Goal: Find specific page/section: Find specific page/section

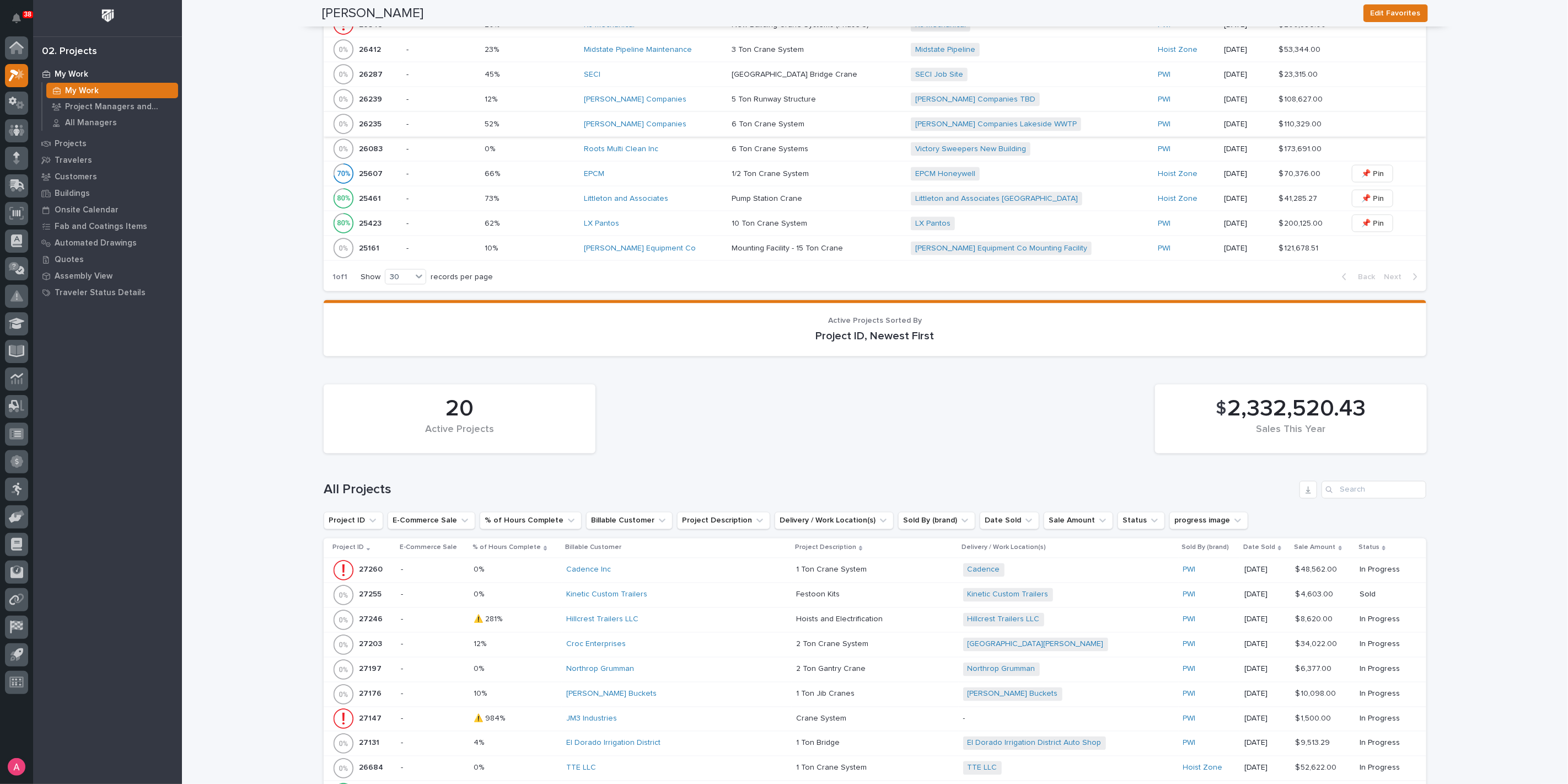
scroll to position [1655, 0]
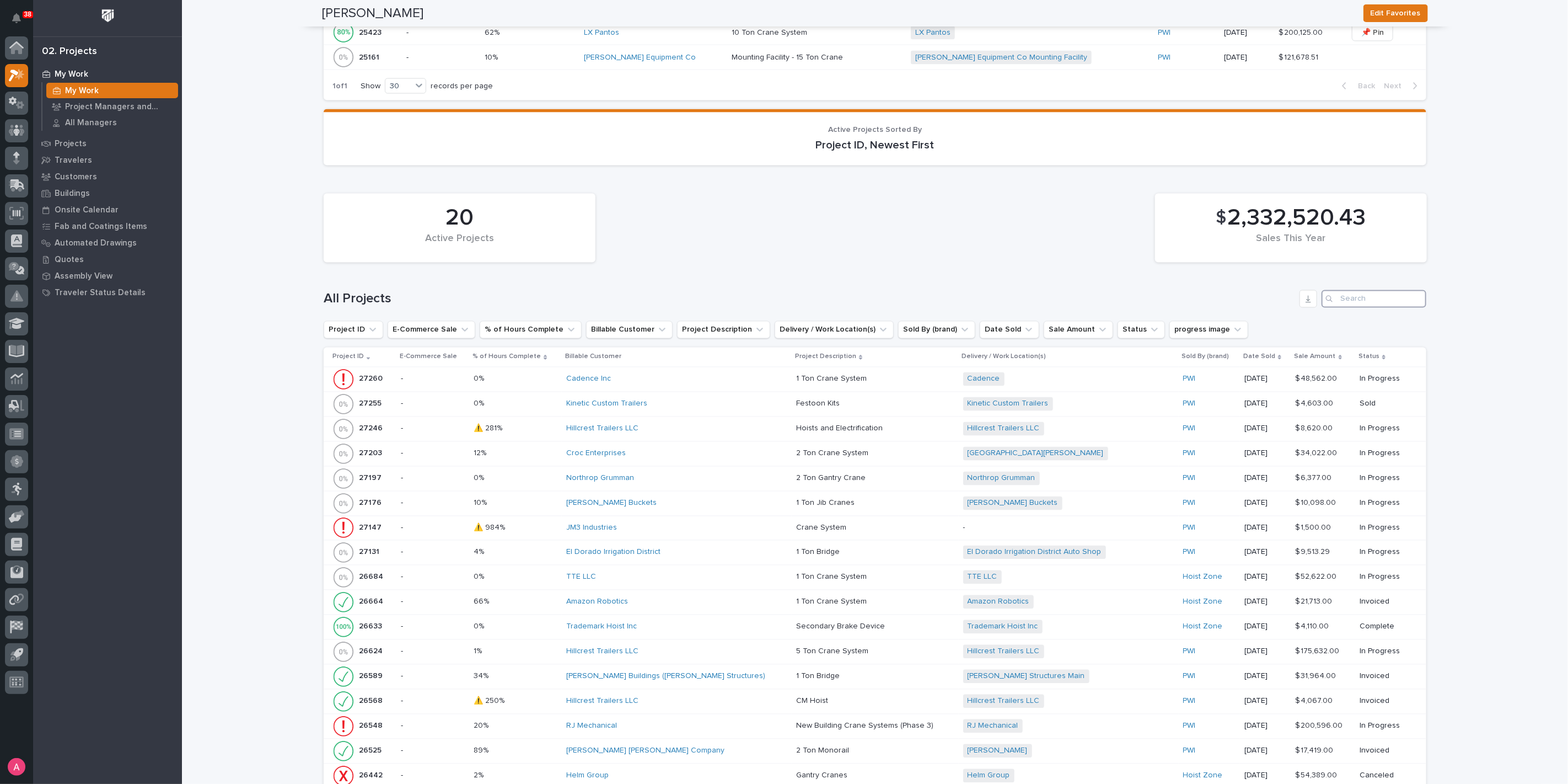
click at [1382, 291] on input "Search" at bounding box center [1374, 299] width 105 height 18
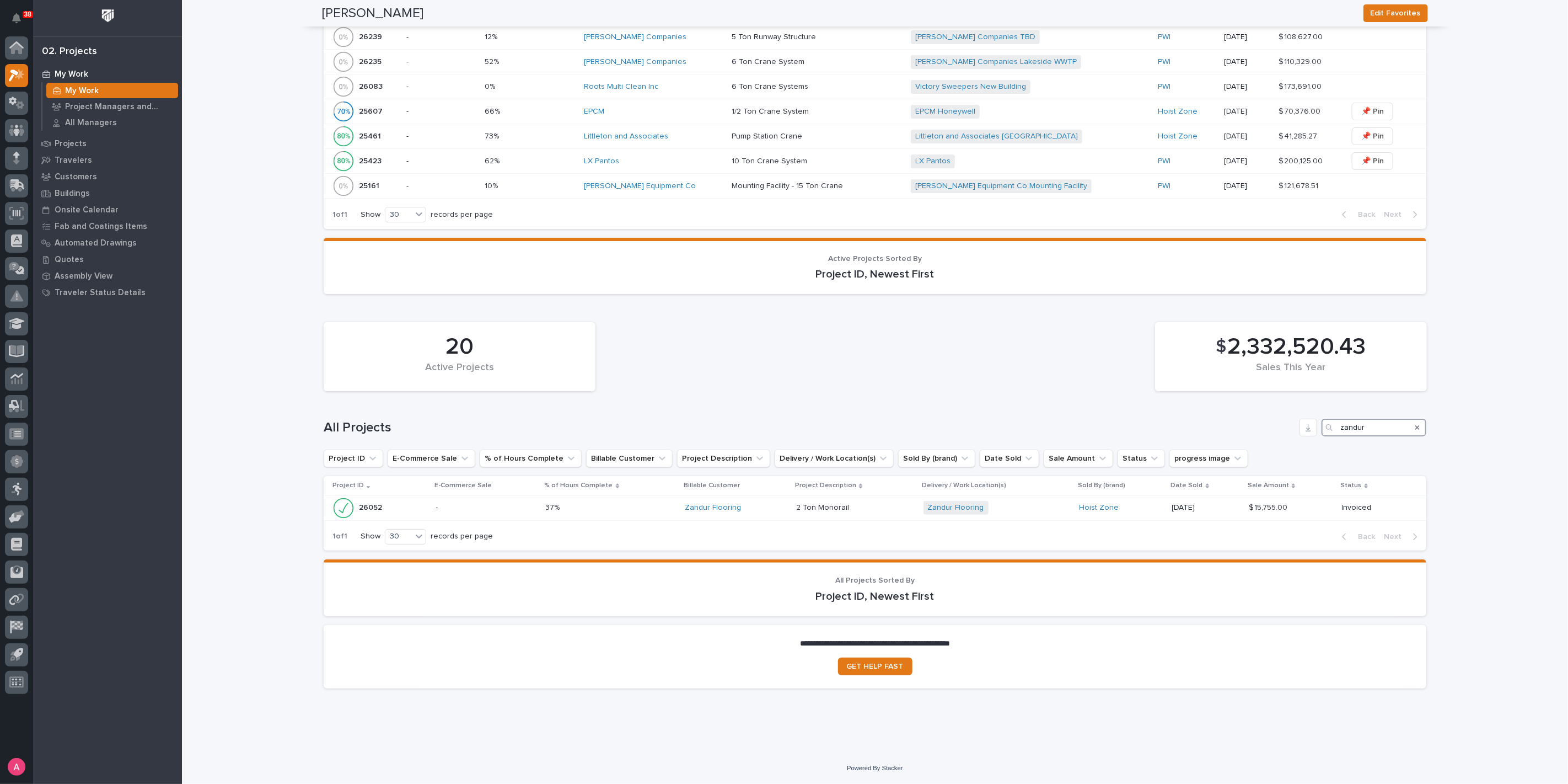
scroll to position [1520, 0]
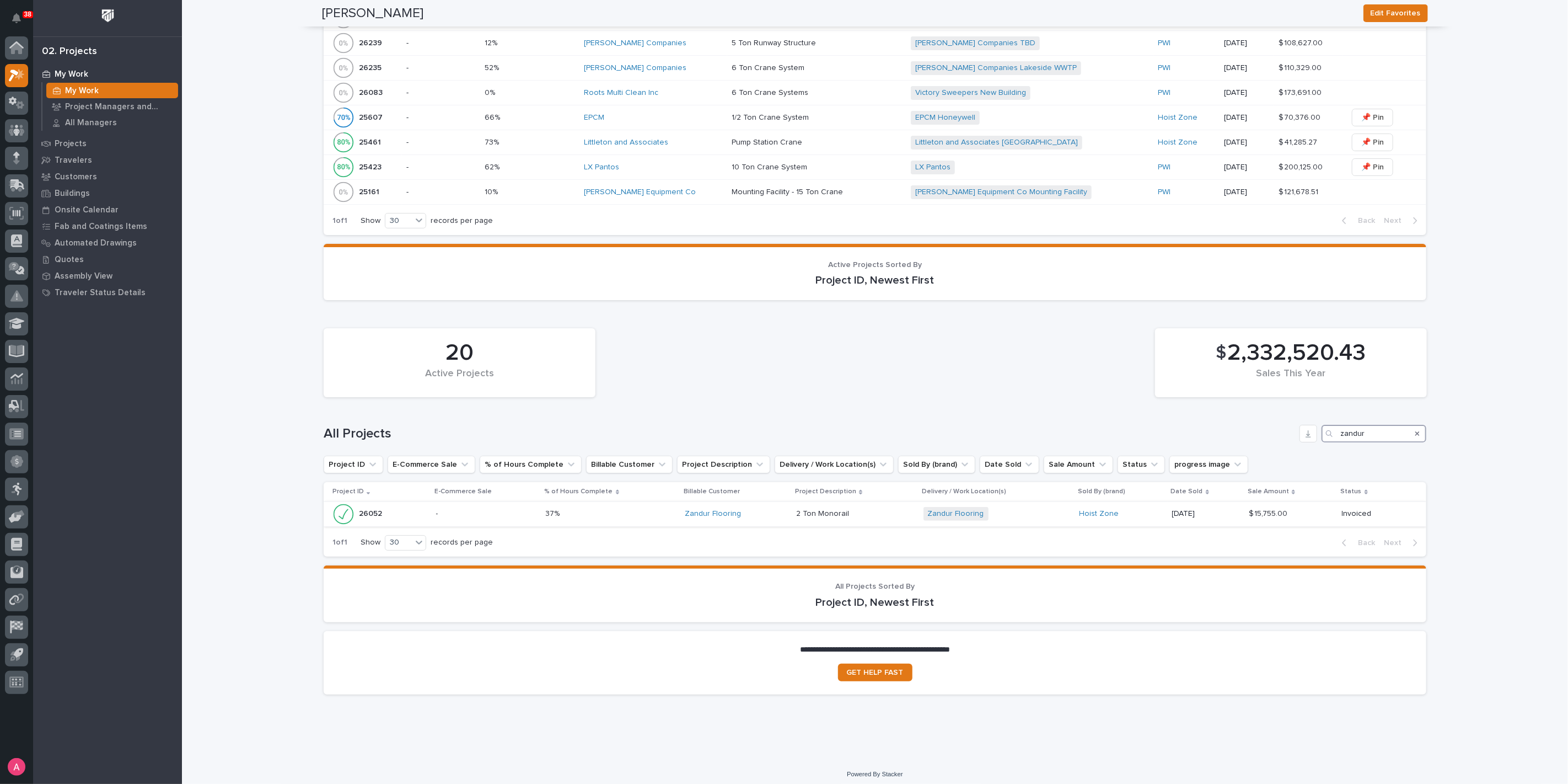
type input "zandur"
click at [590, 509] on p at bounding box center [611, 514] width 131 height 10
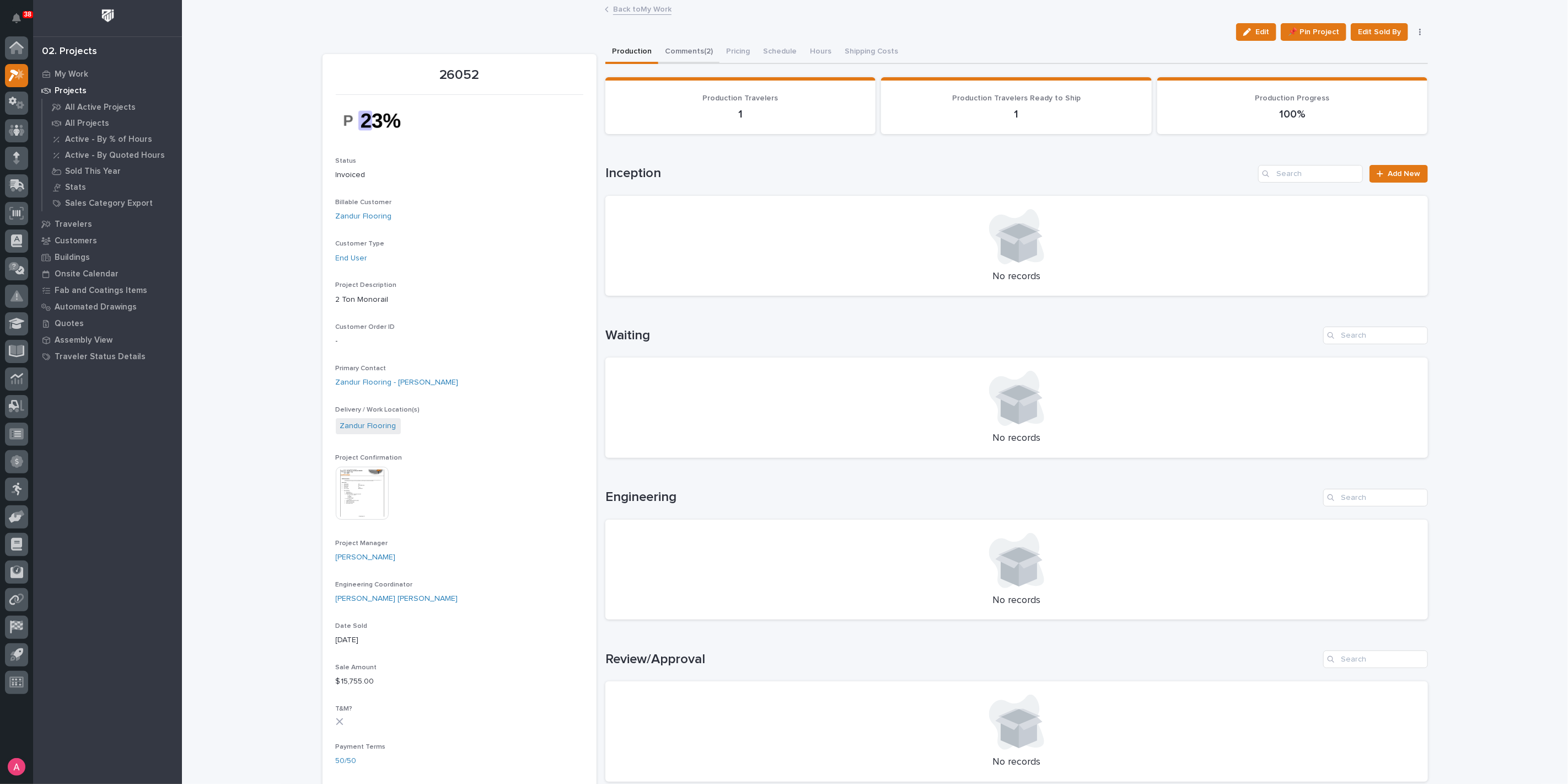
click at [696, 57] on button "Comments (2)" at bounding box center [689, 53] width 61 height 24
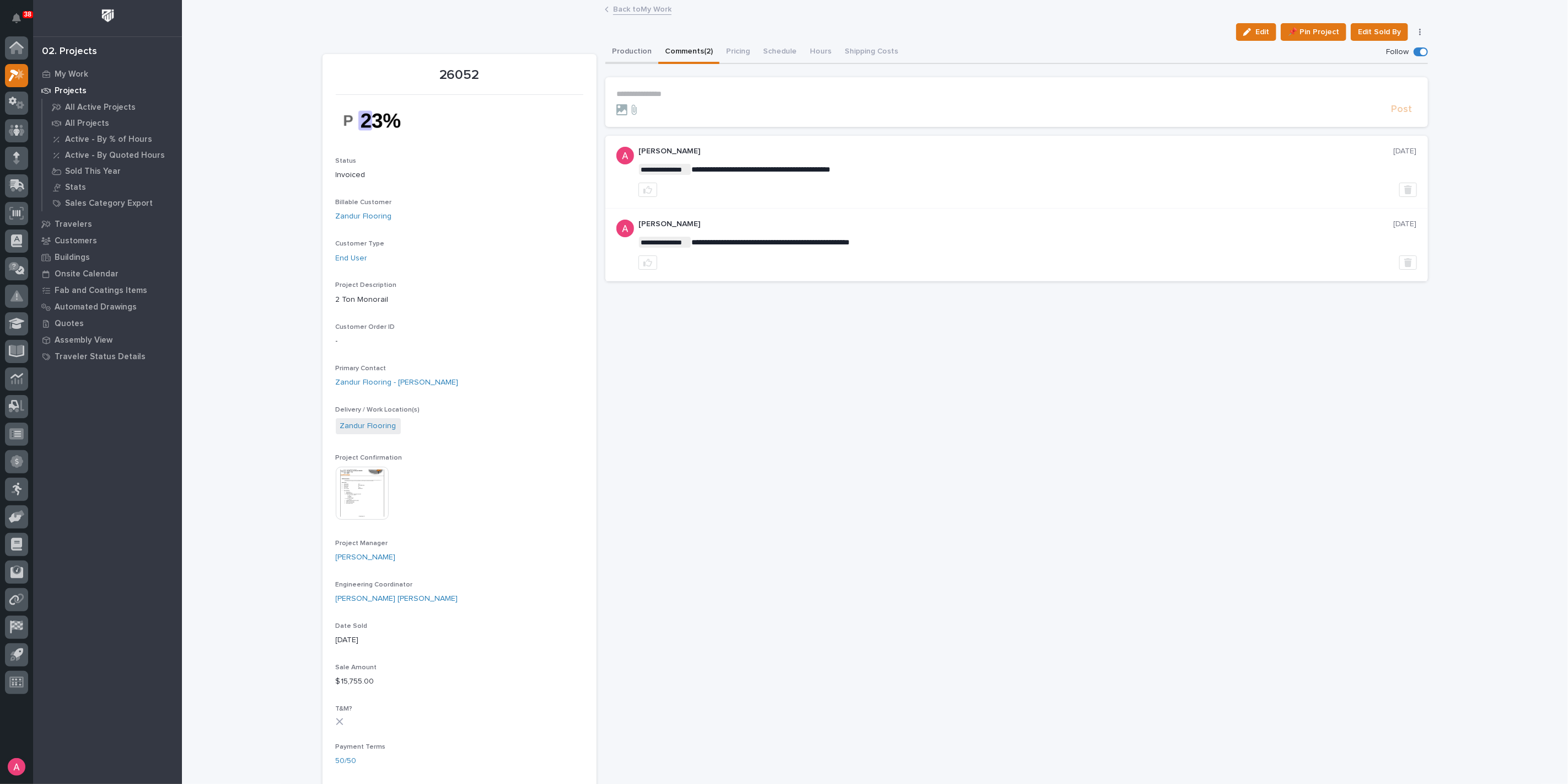
click at [629, 57] on button "Production" at bounding box center [632, 53] width 53 height 24
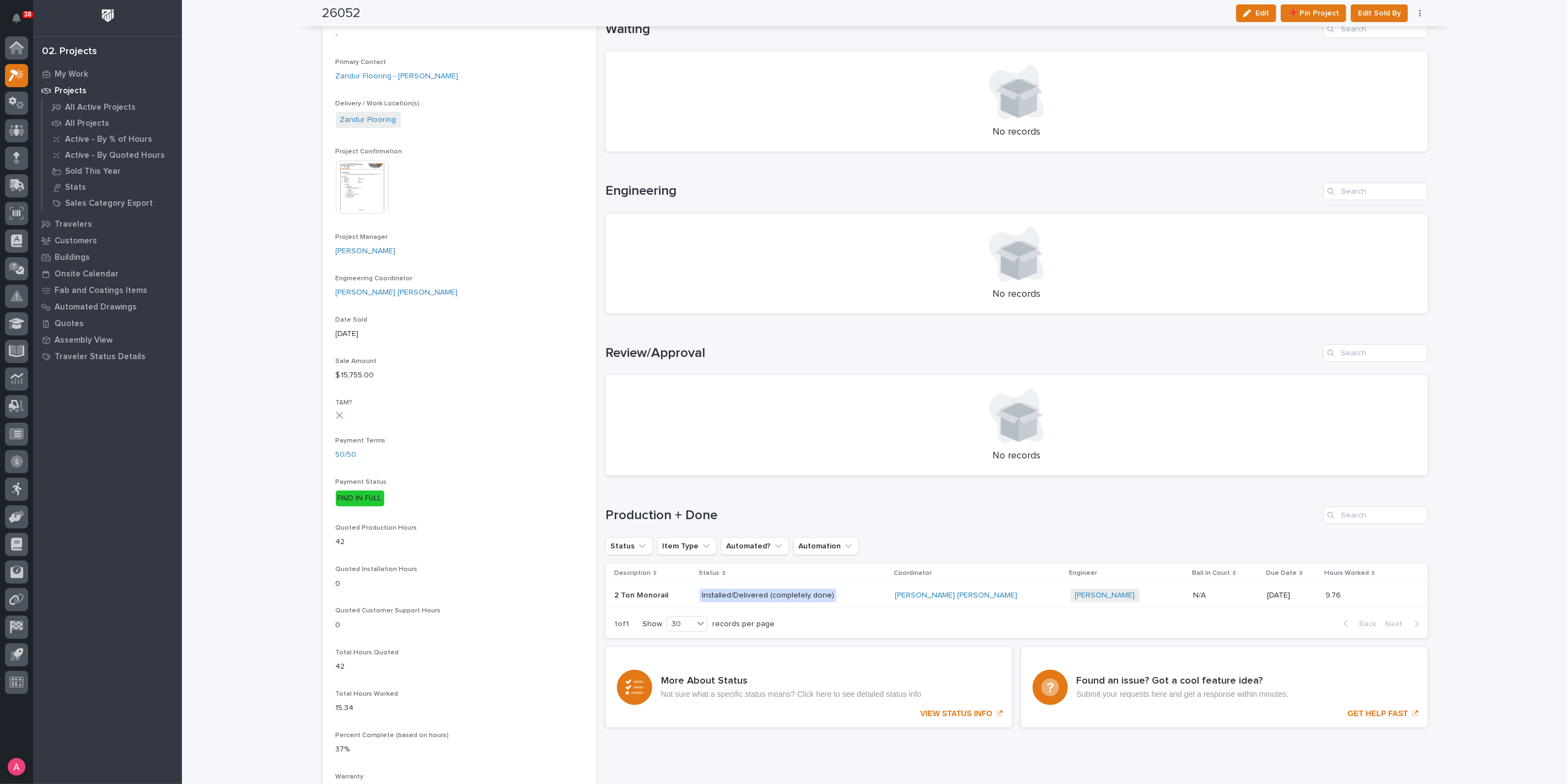
scroll to position [490, 0]
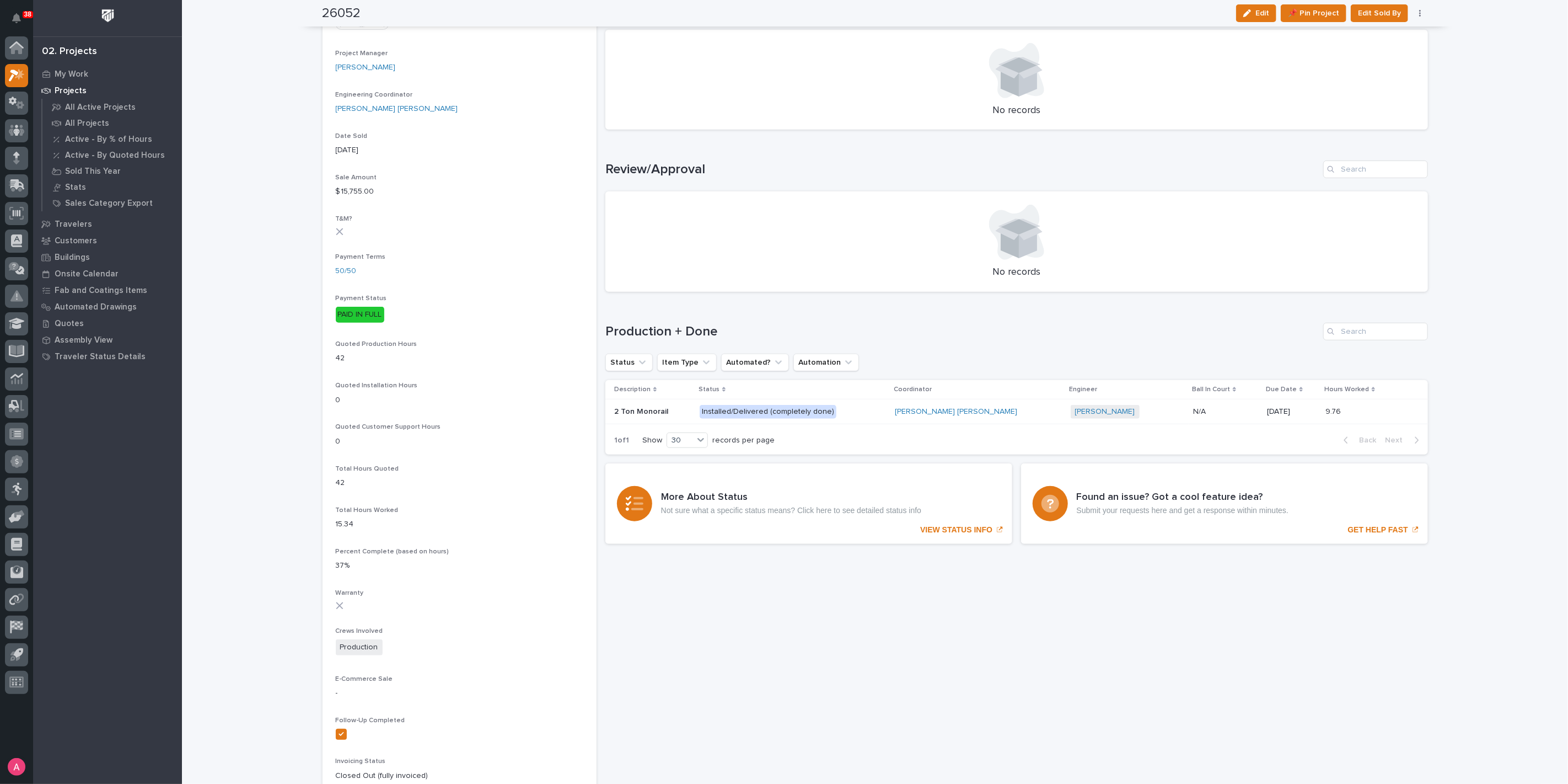
click at [865, 409] on p "Installed/Delivered (completely done)" at bounding box center [793, 411] width 187 height 14
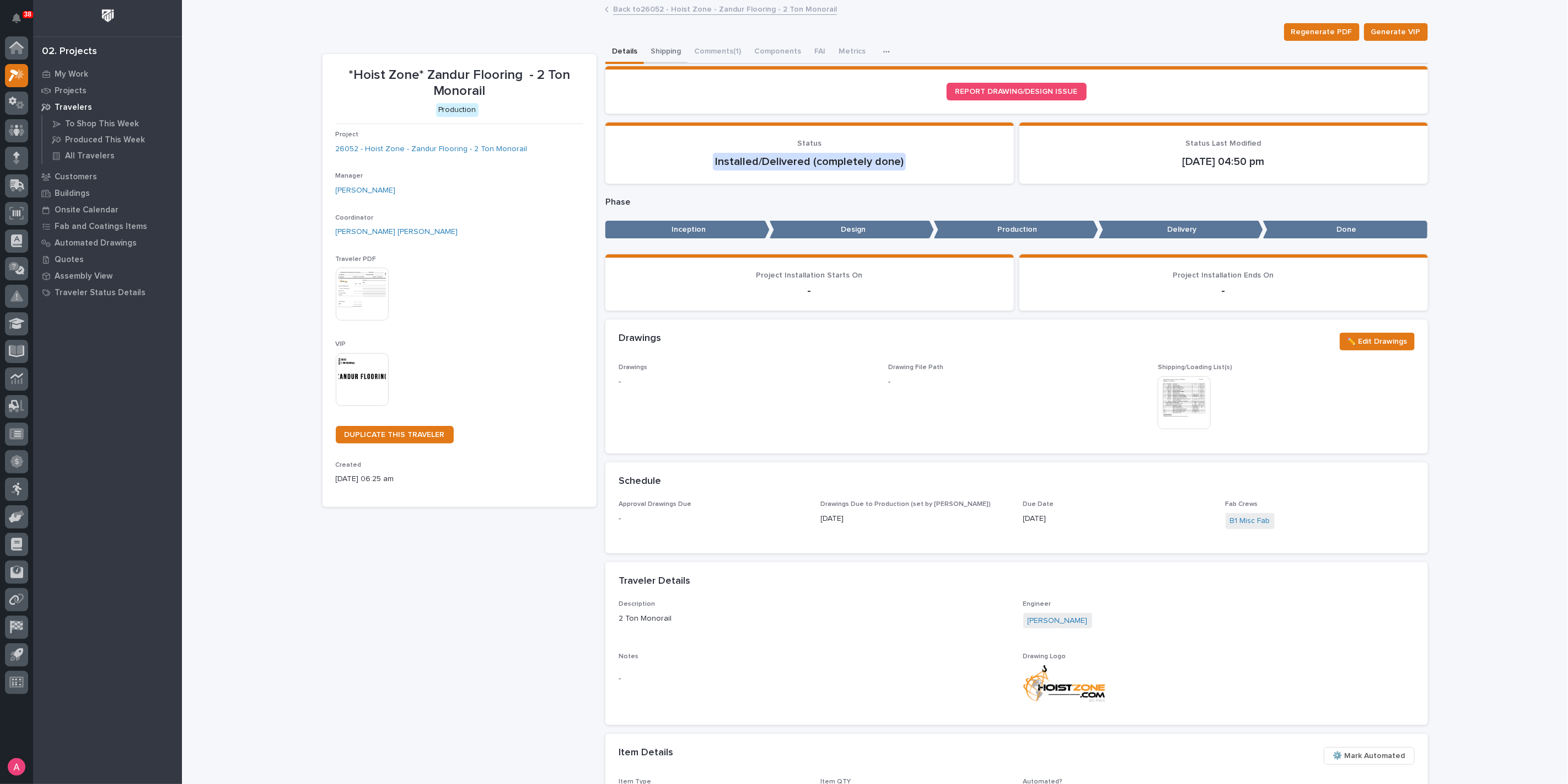
click at [649, 46] on button "Shipping" at bounding box center [665, 53] width 43 height 24
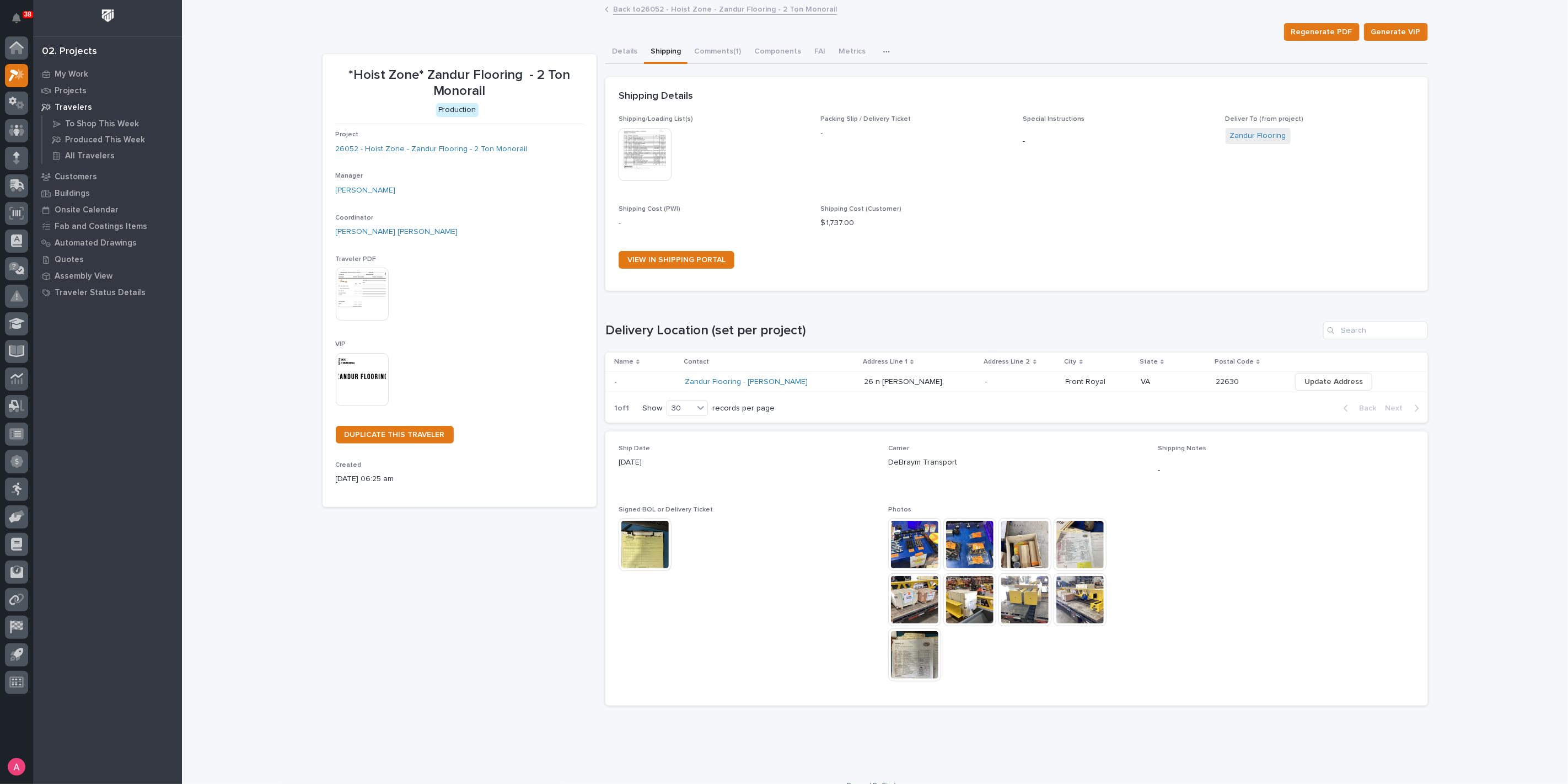
scroll to position [15, 0]
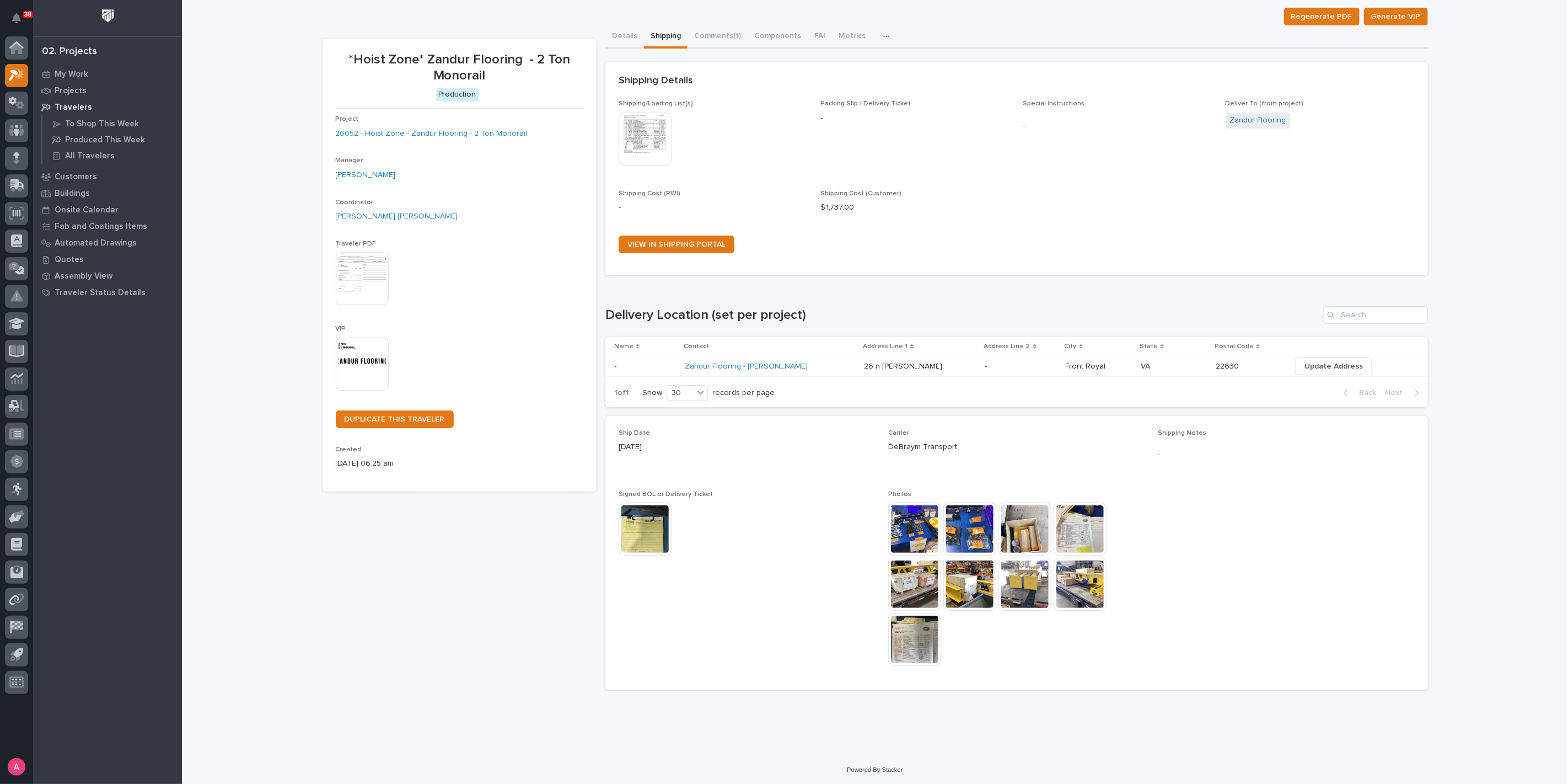
click at [910, 519] on img at bounding box center [915, 529] width 53 height 53
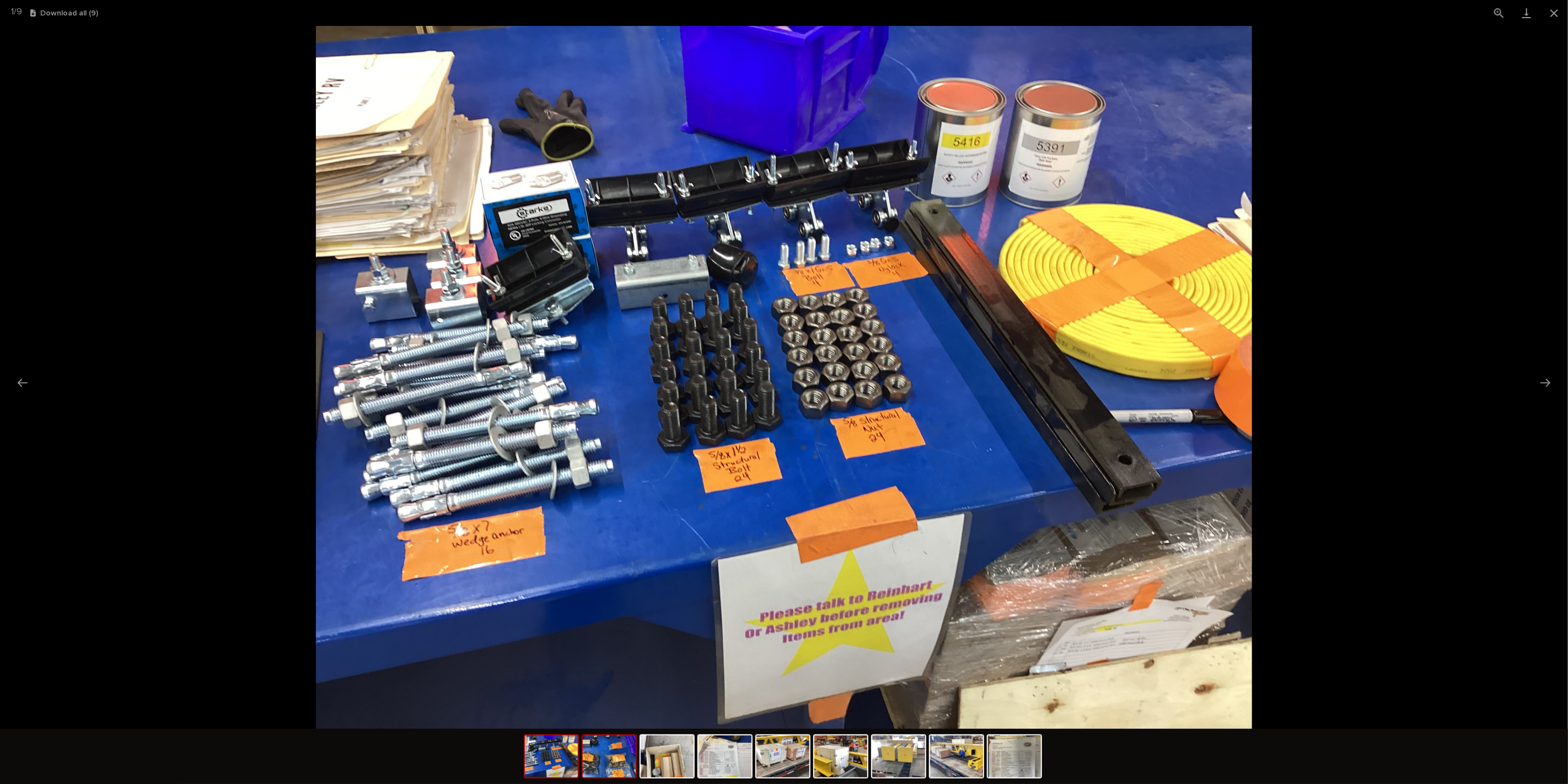
click at [629, 766] on img at bounding box center [610, 756] width 53 height 42
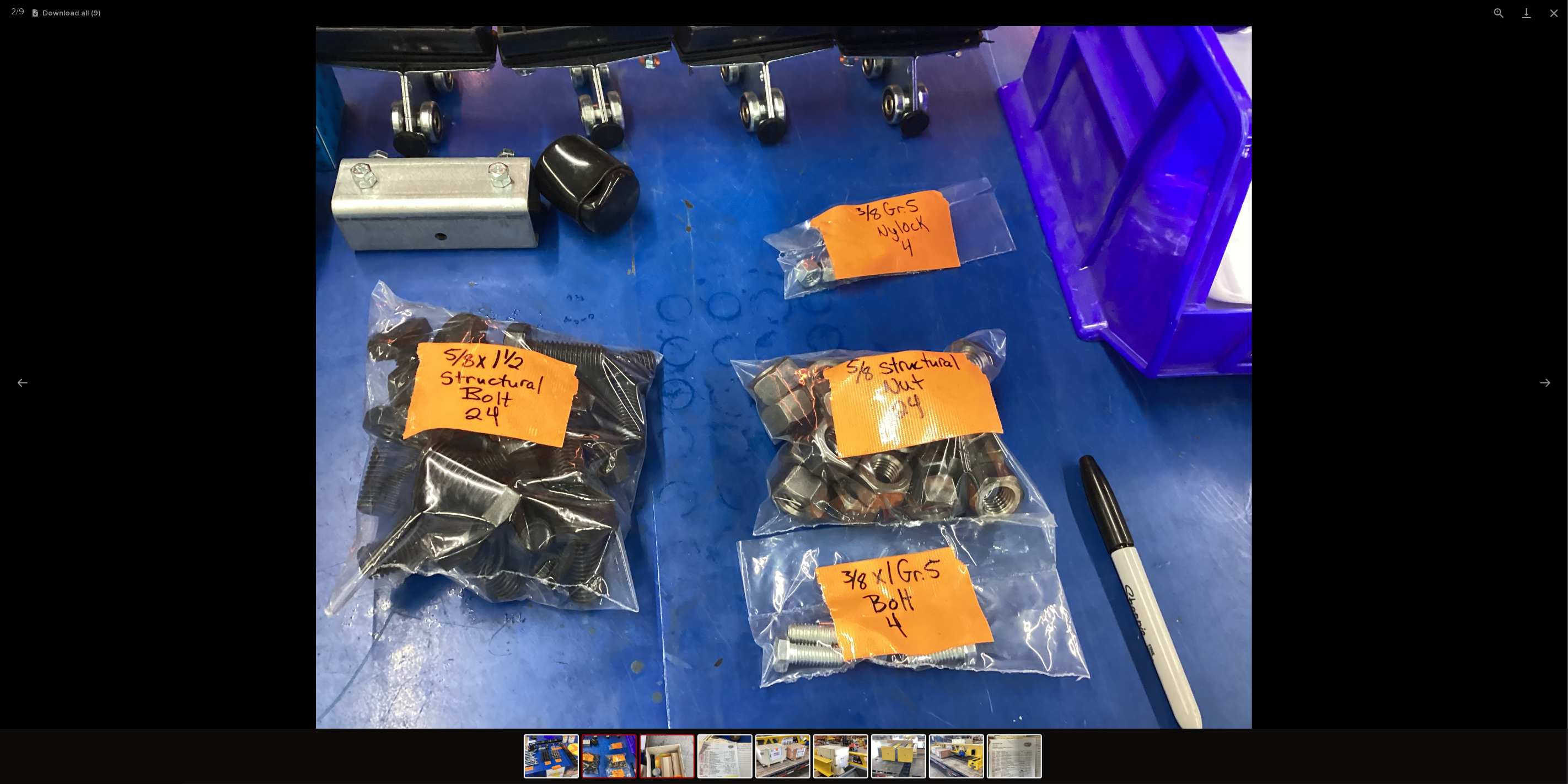
click at [673, 766] on img at bounding box center [667, 756] width 53 height 42
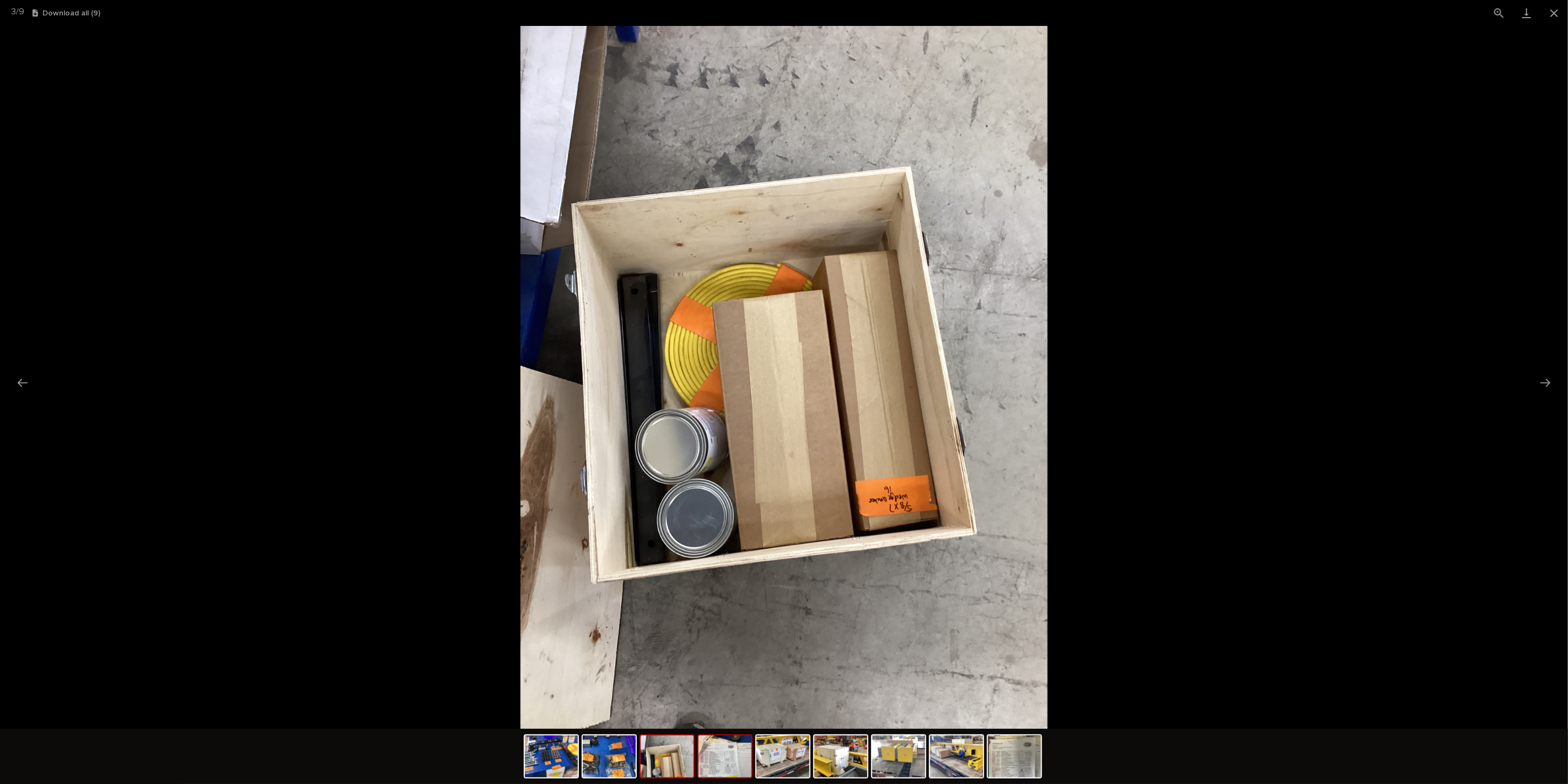
click at [729, 765] on img at bounding box center [725, 756] width 53 height 42
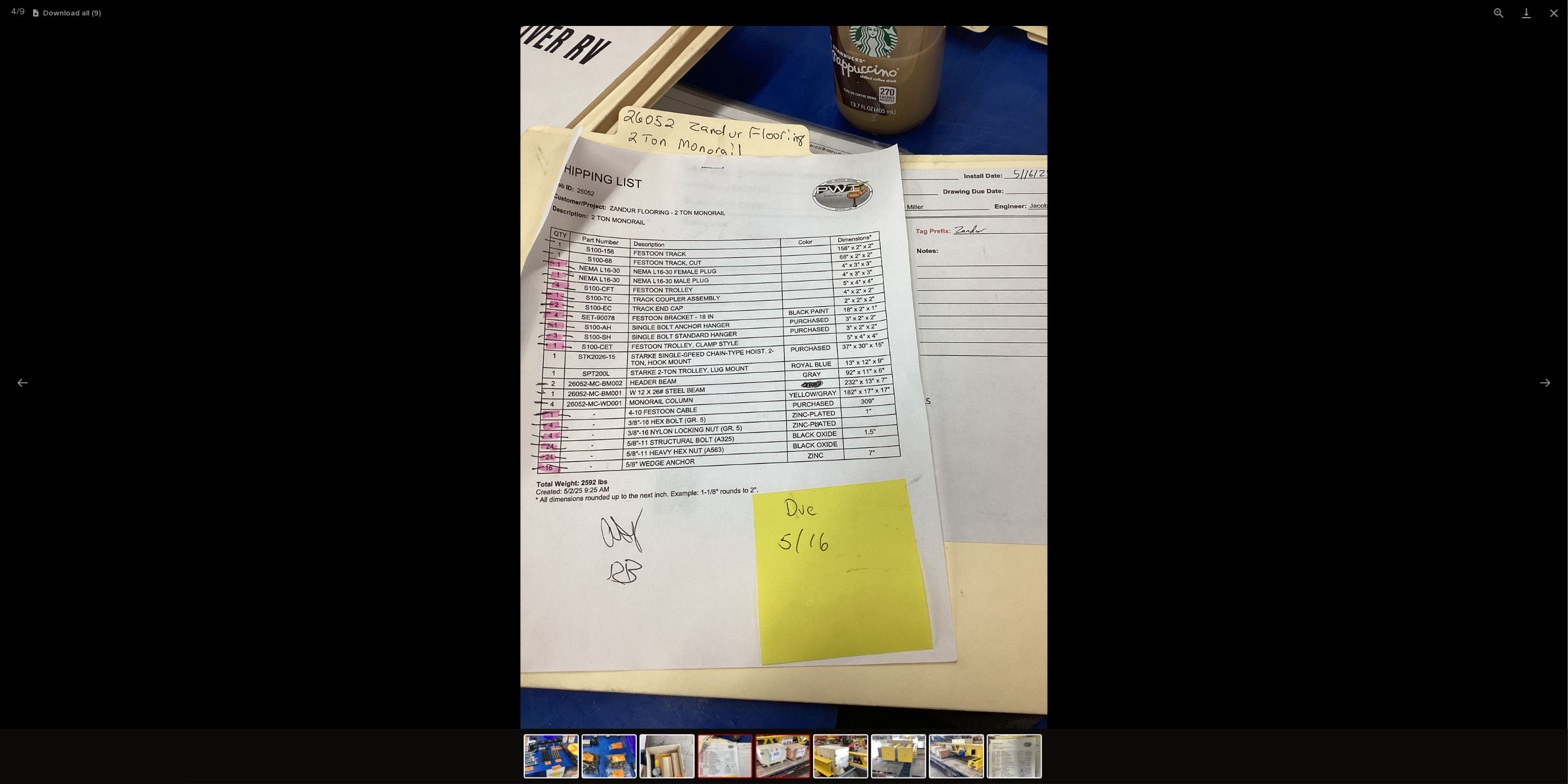
click at [780, 767] on img at bounding box center [783, 756] width 53 height 42
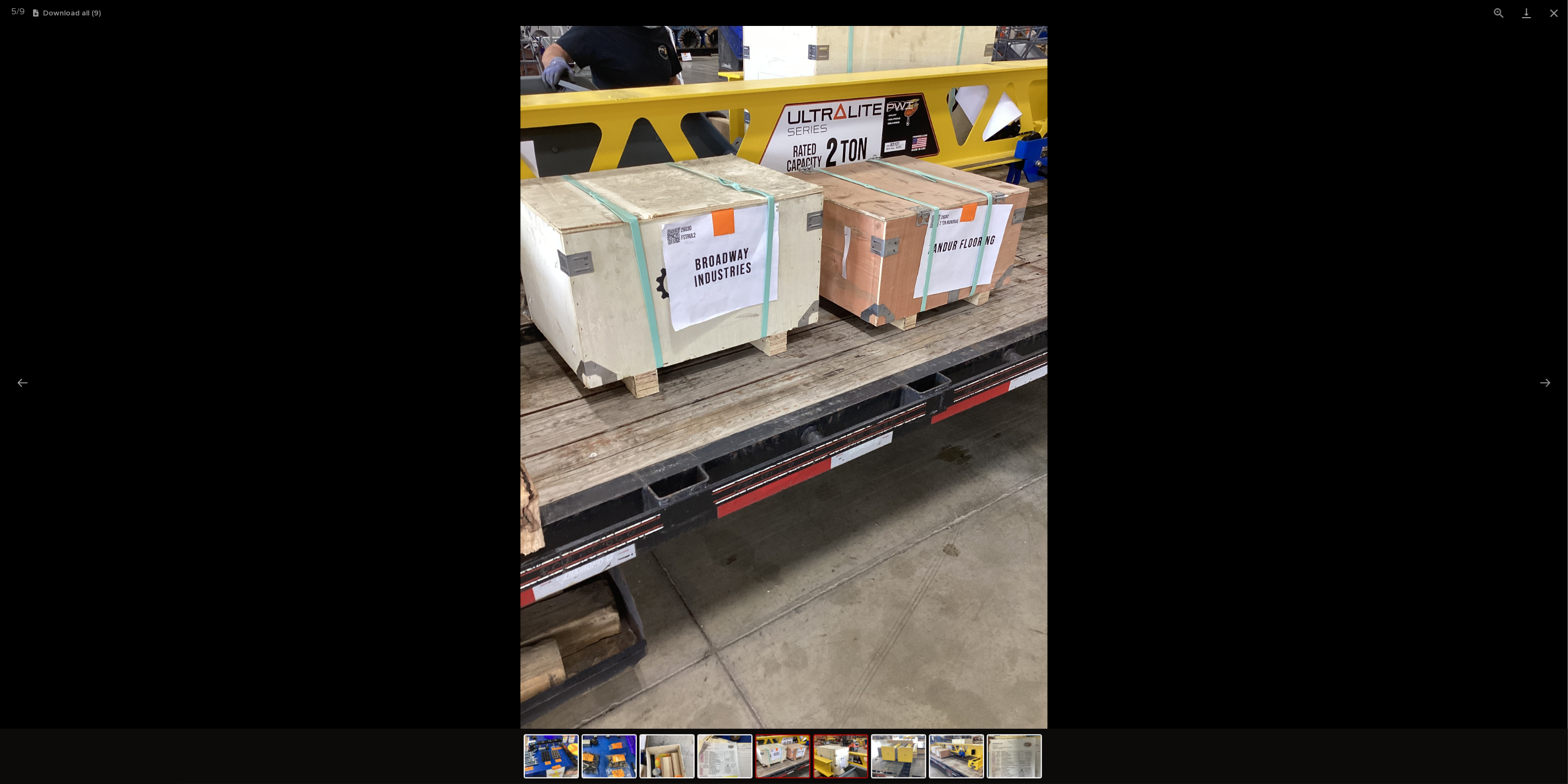
click at [834, 763] on img at bounding box center [841, 756] width 53 height 42
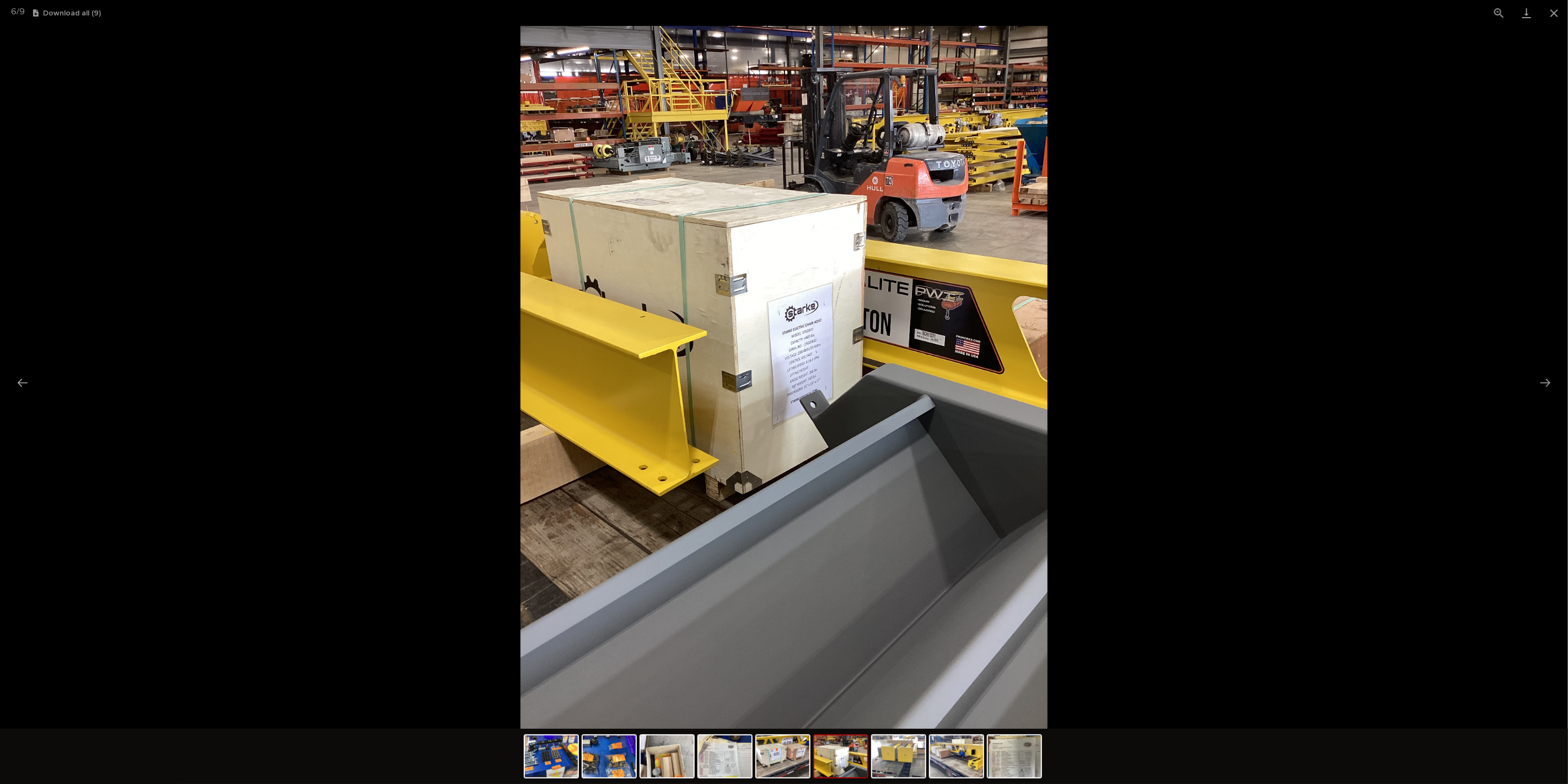
click at [868, 767] on div at bounding box center [784, 758] width 521 height 58
click at [899, 769] on img at bounding box center [899, 756] width 53 height 42
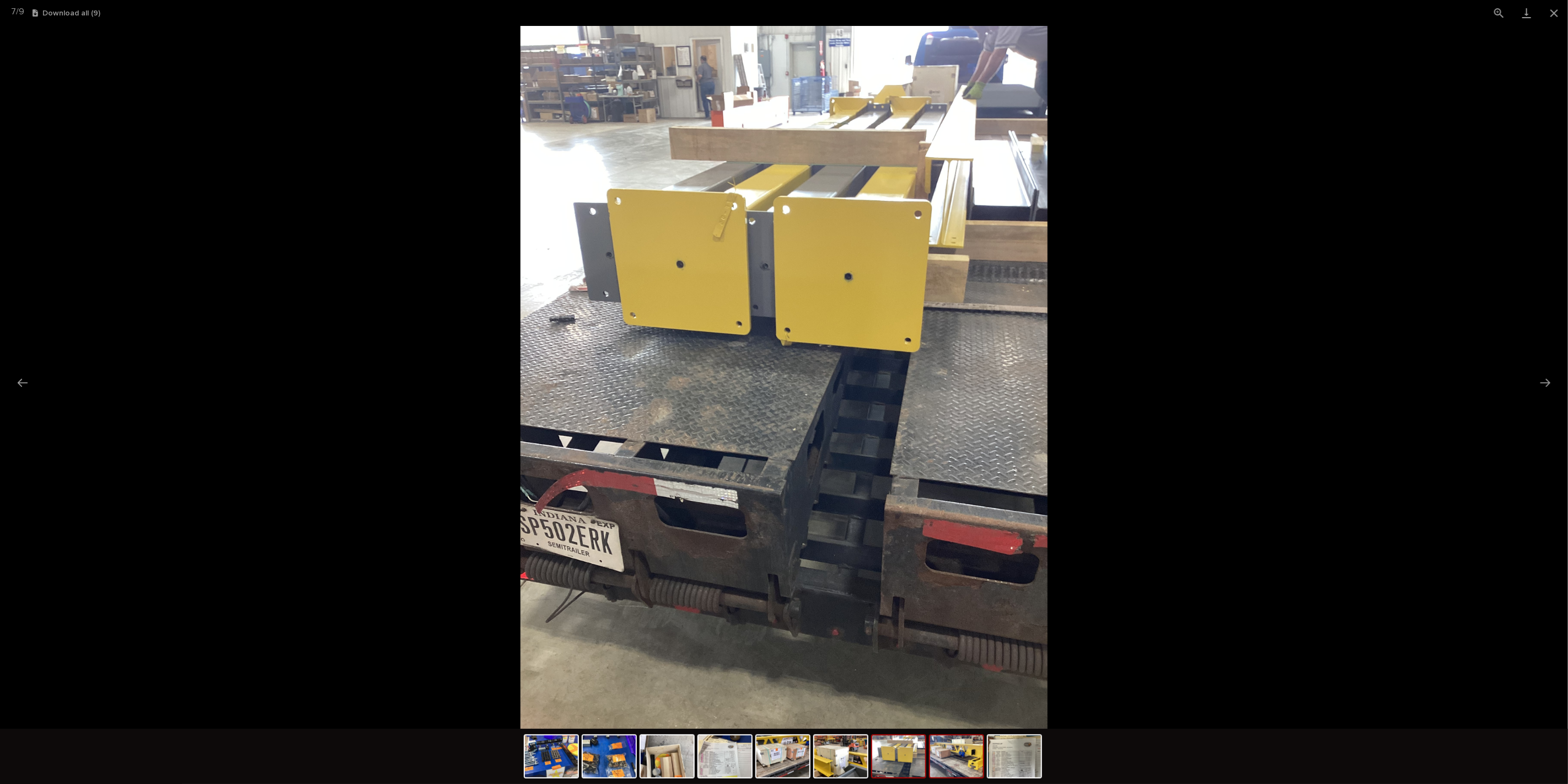
click at [969, 774] on img at bounding box center [957, 756] width 53 height 42
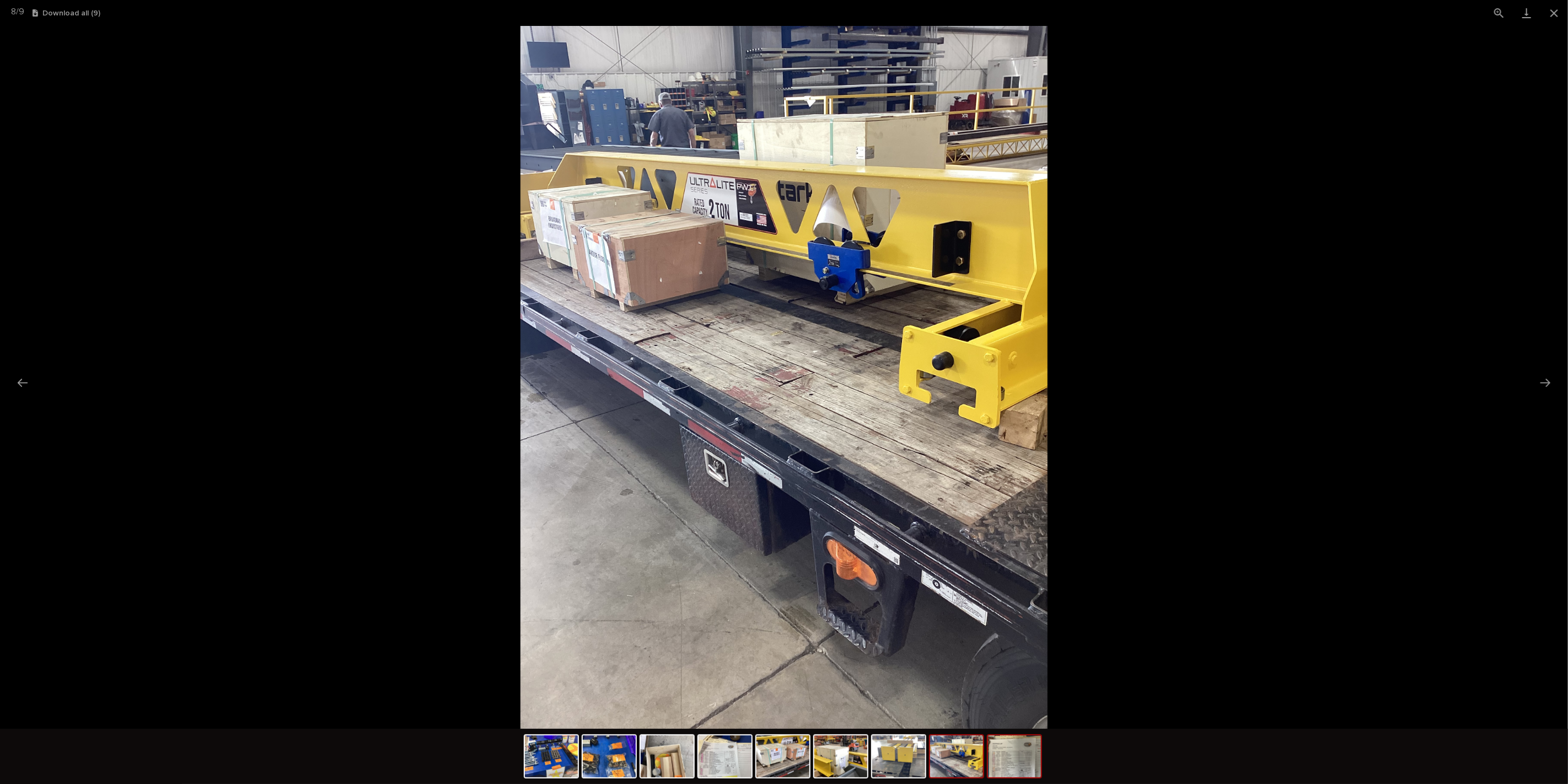
click at [1019, 774] on img at bounding box center [1015, 756] width 53 height 42
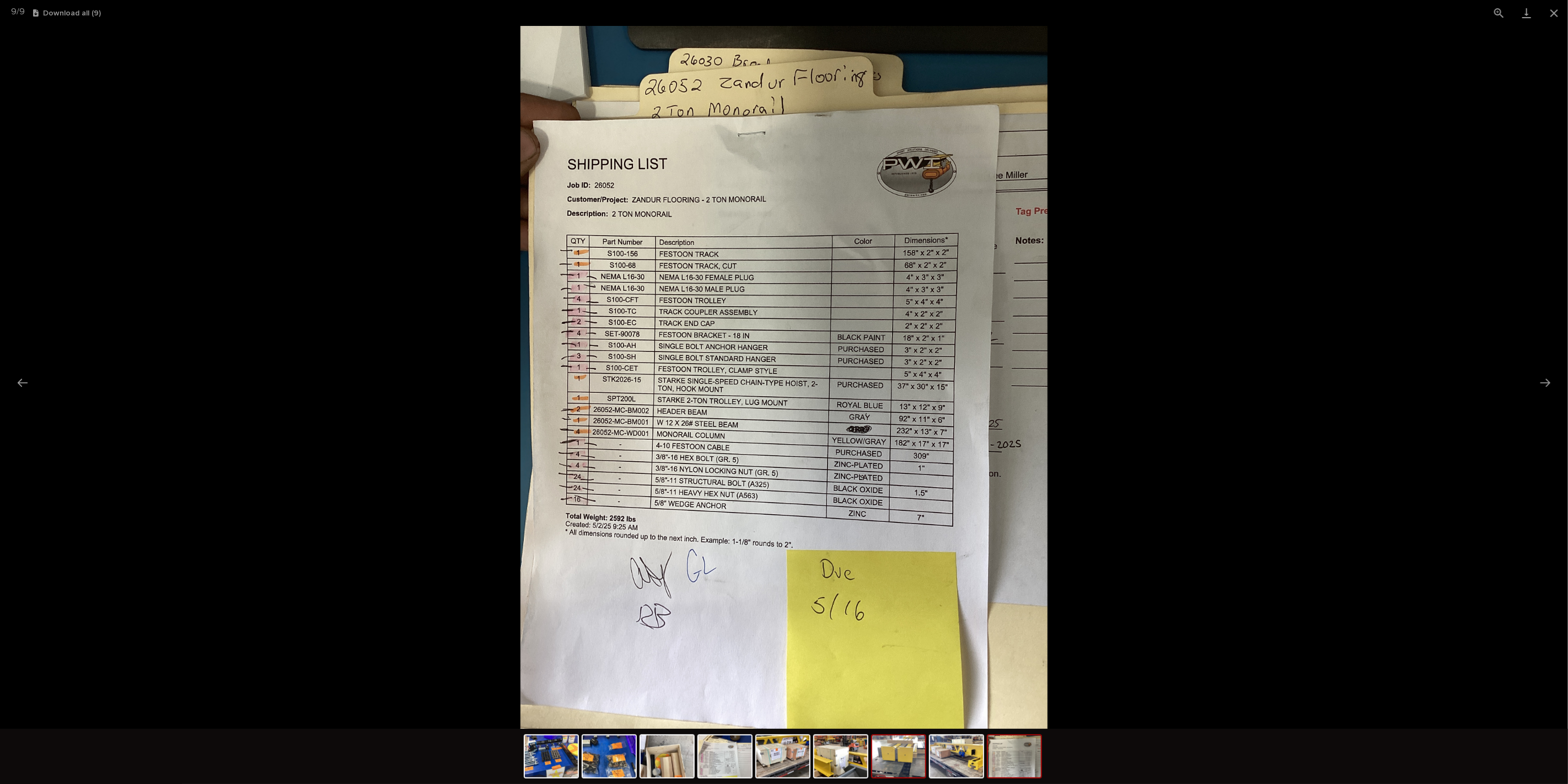
click at [886, 767] on img at bounding box center [899, 756] width 53 height 42
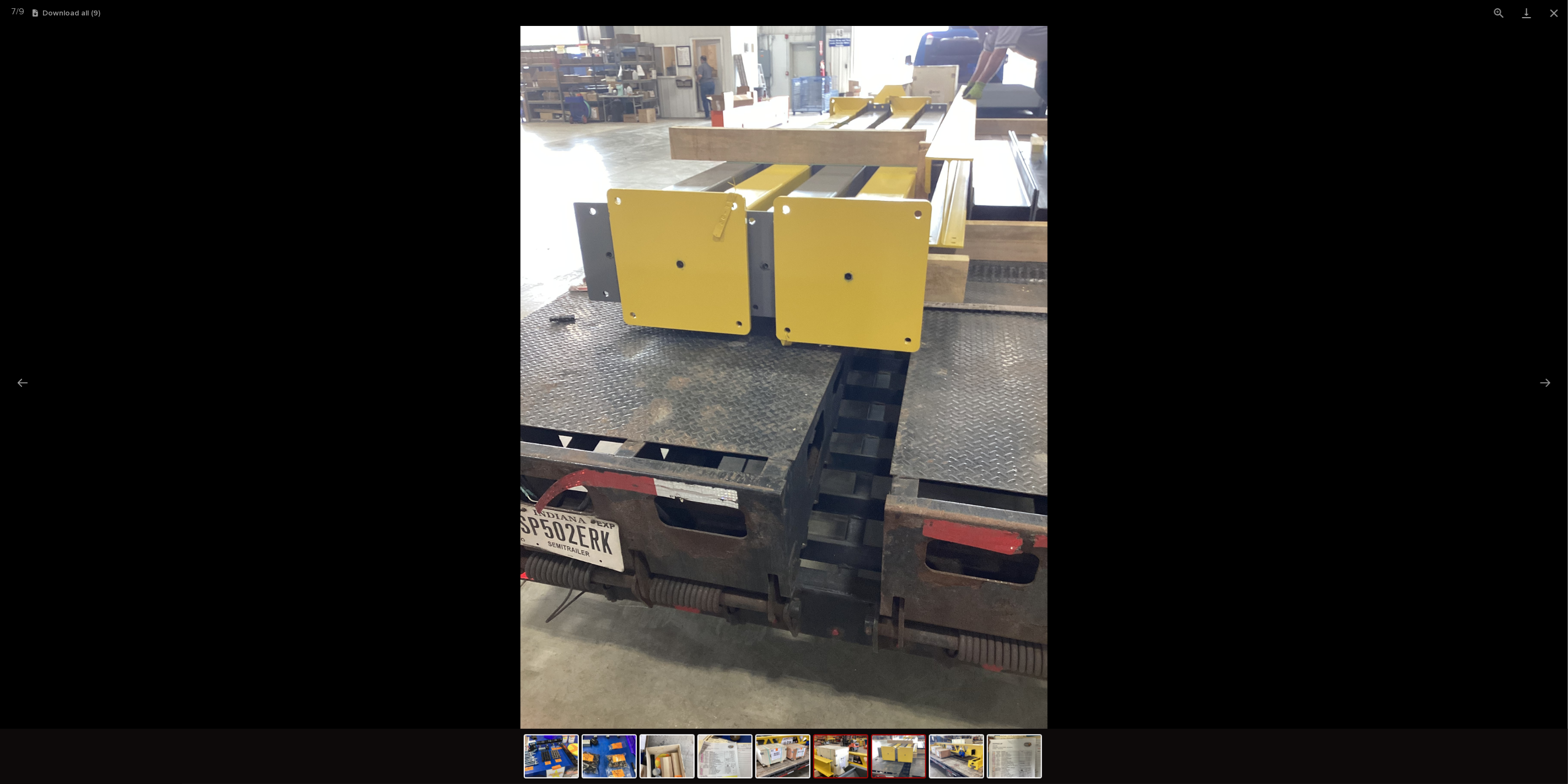
click at [859, 767] on img at bounding box center [841, 756] width 53 height 42
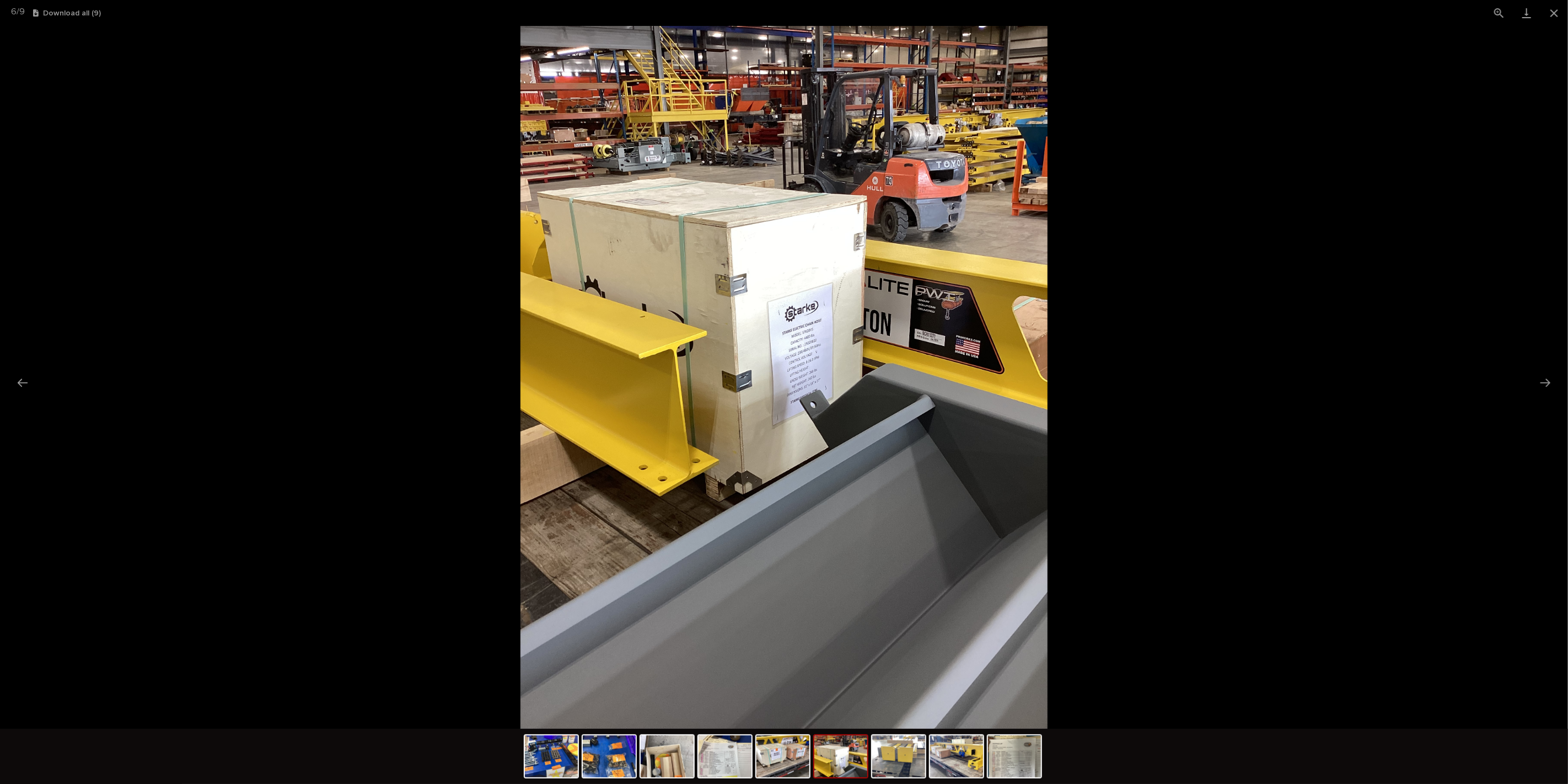
click at [817, 772] on img at bounding box center [841, 756] width 53 height 42
click at [782, 772] on img at bounding box center [783, 756] width 53 height 42
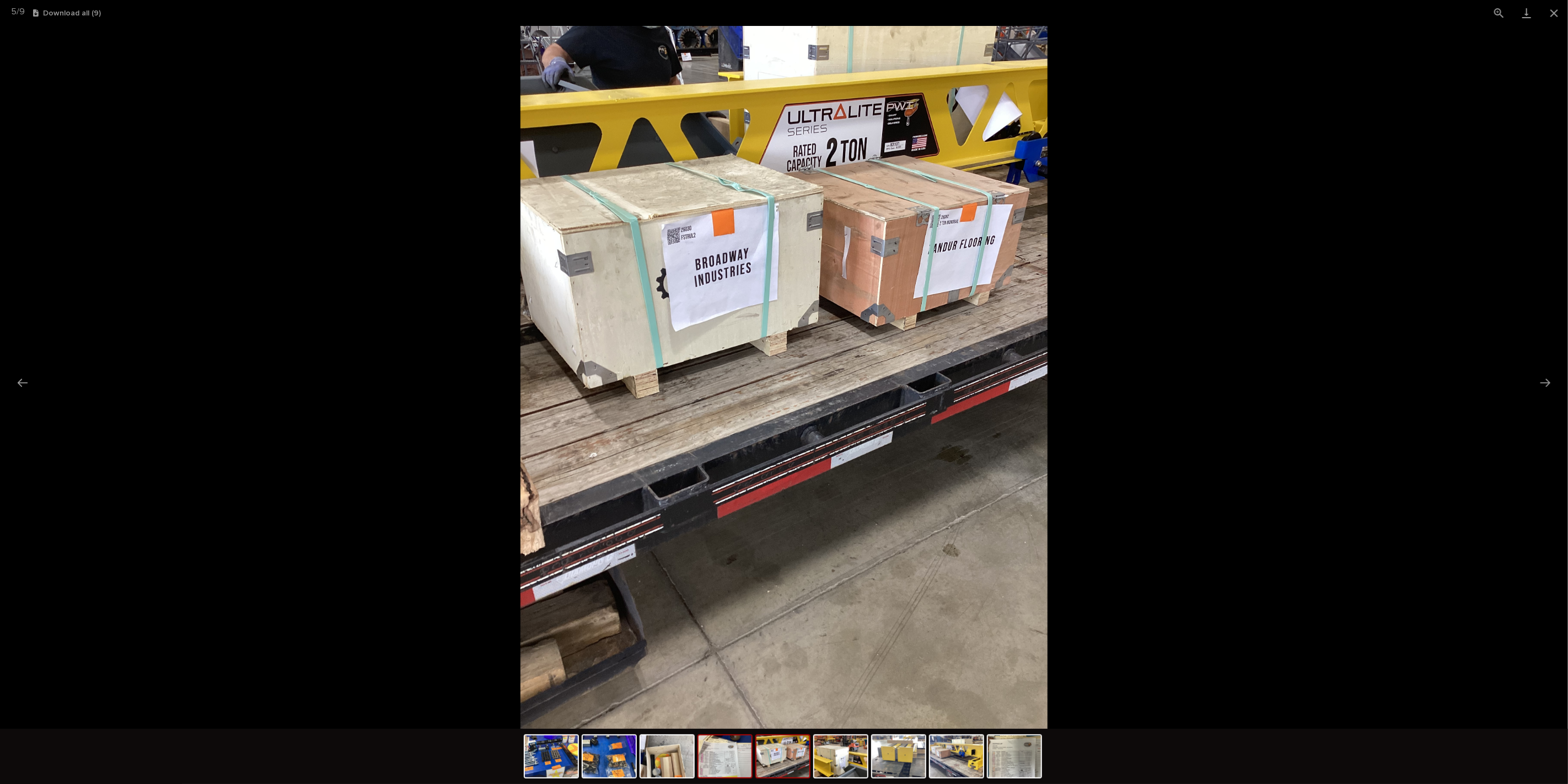
click at [722, 760] on img at bounding box center [725, 756] width 53 height 42
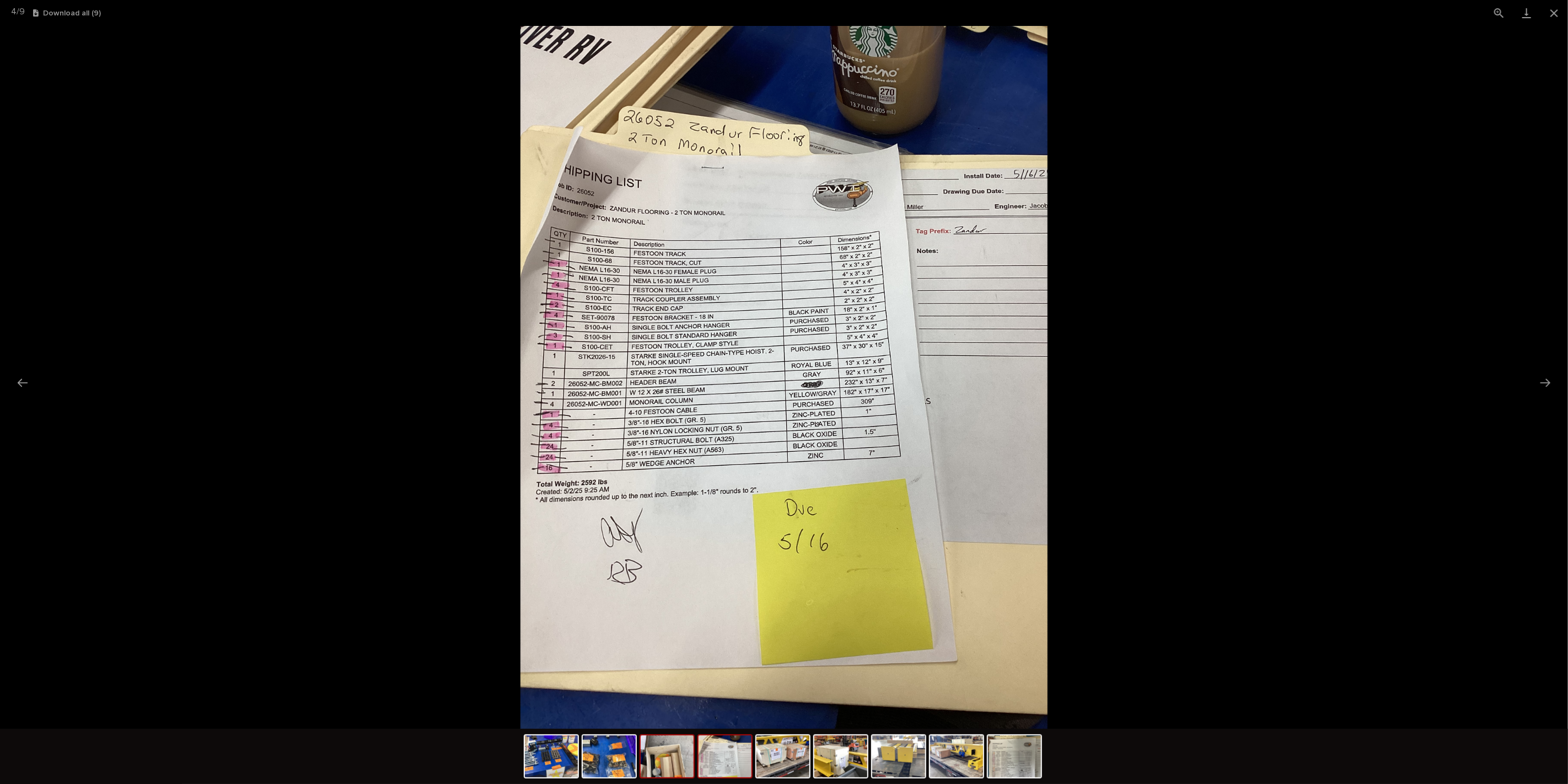
click at [674, 760] on img at bounding box center [667, 756] width 53 height 42
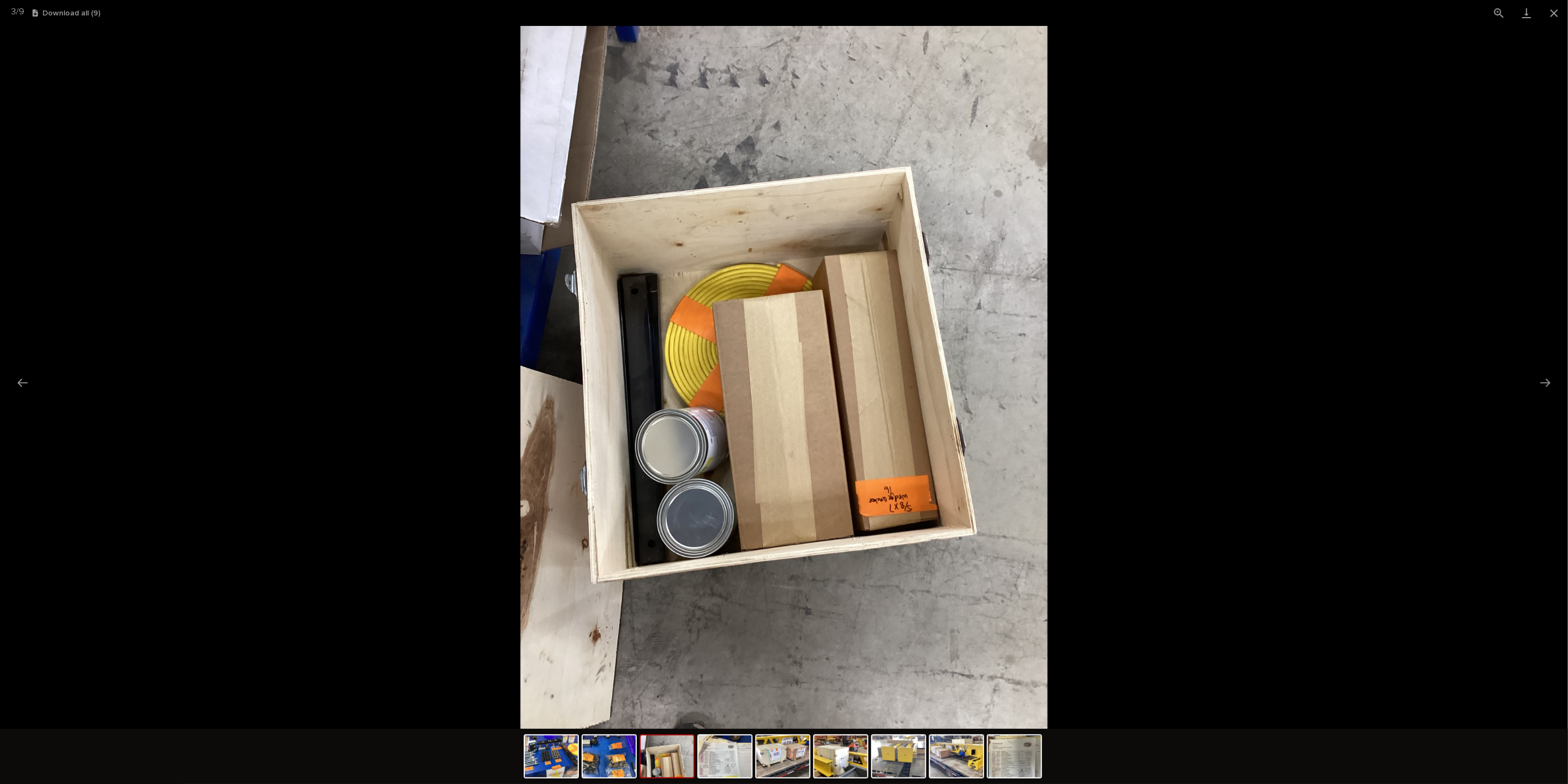
click at [640, 769] on div at bounding box center [667, 756] width 55 height 44
click at [626, 769] on img at bounding box center [610, 756] width 53 height 42
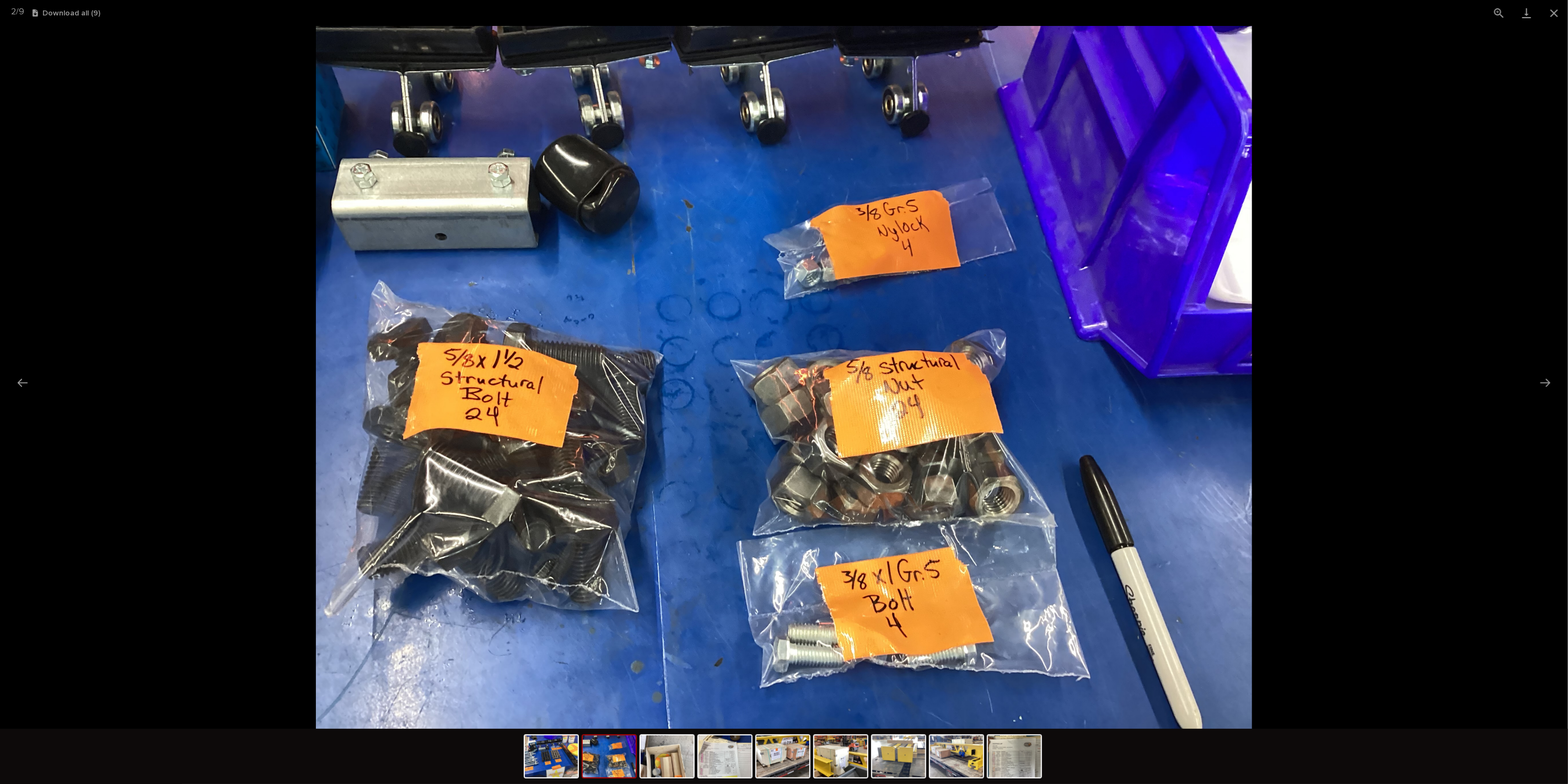
click at [585, 769] on img at bounding box center [610, 756] width 53 height 42
click at [773, 766] on img at bounding box center [783, 756] width 53 height 42
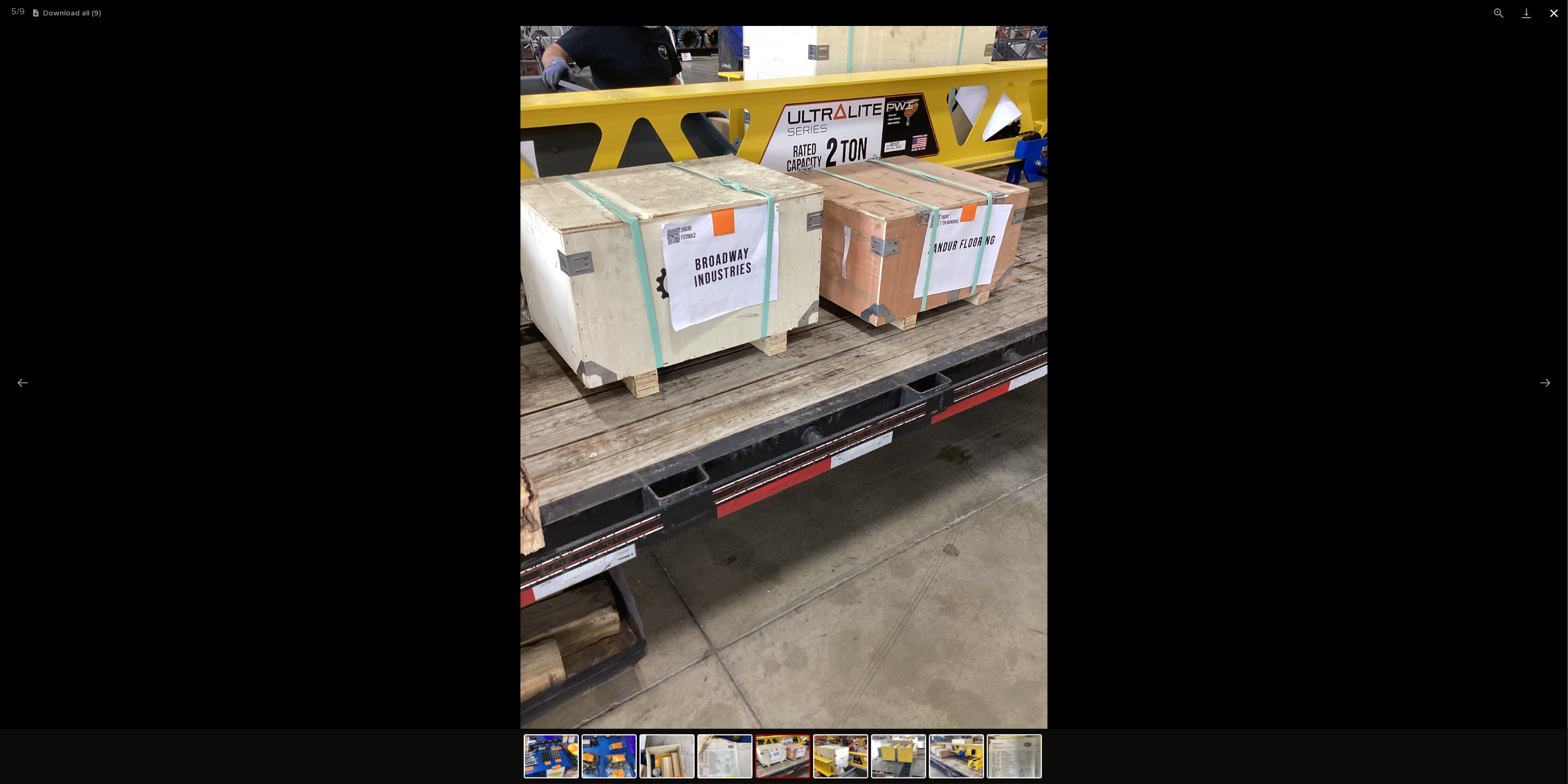
click at [1561, 15] on button "Close gallery" at bounding box center [1555, 12] width 28 height 26
